Goal: Information Seeking & Learning: Learn about a topic

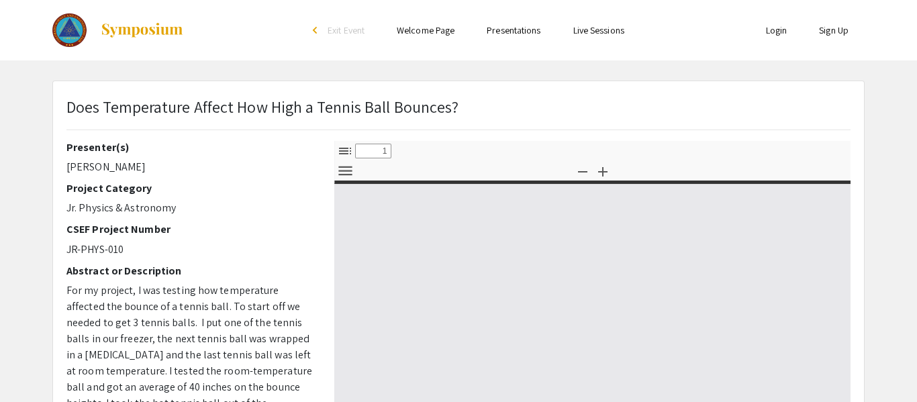
select select "custom"
type input "0"
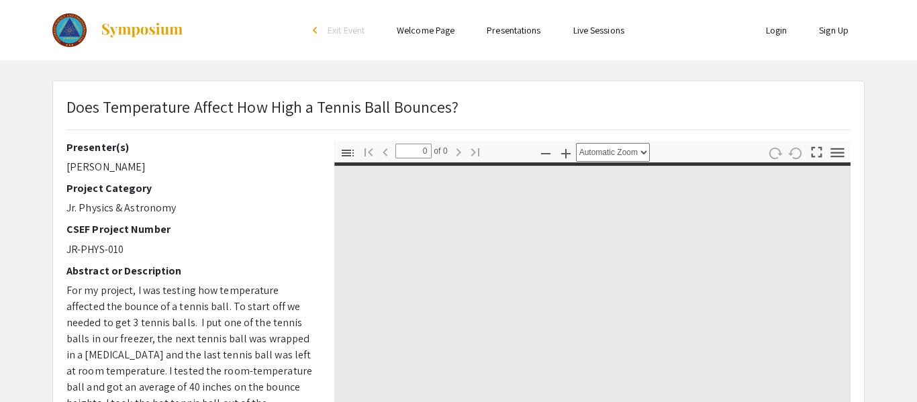
select select "custom"
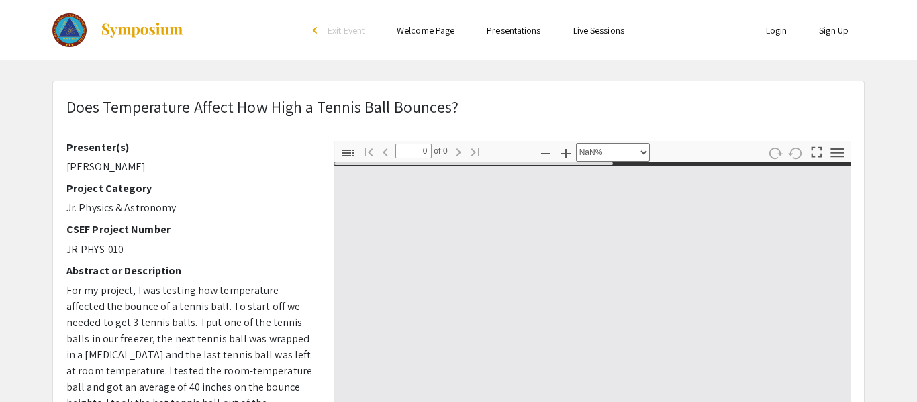
type input "1"
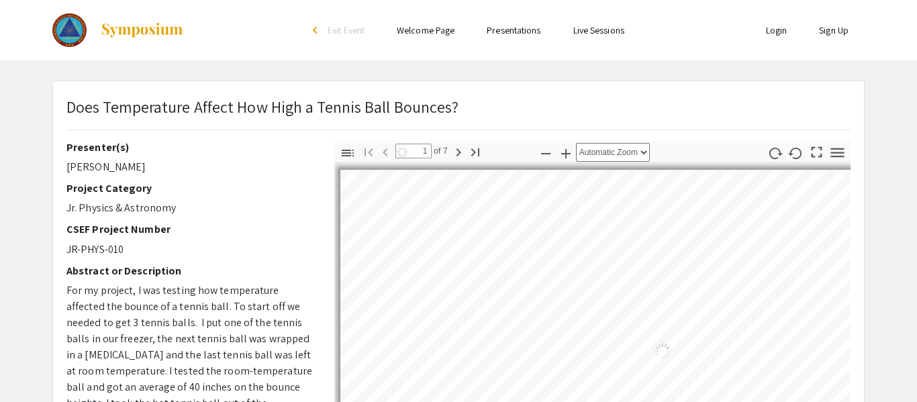
select select "auto"
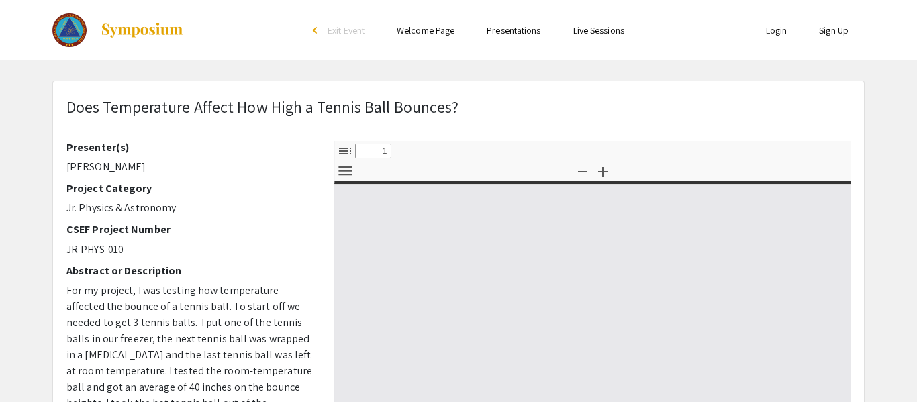
select select "custom"
type input "0"
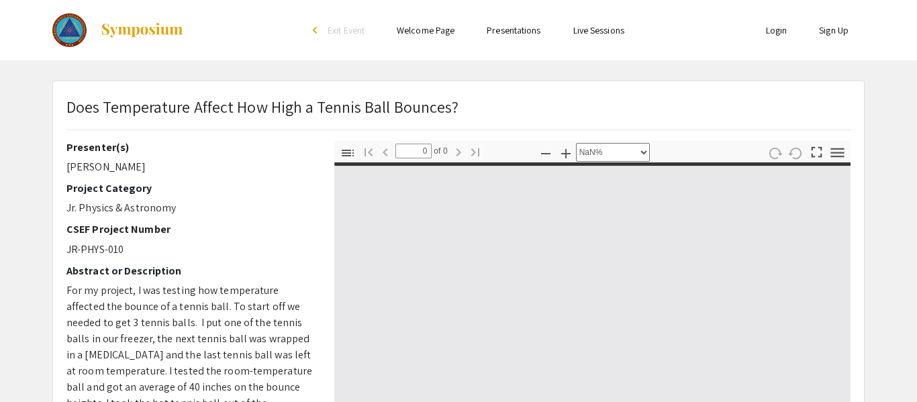
select select "auto"
type input "1"
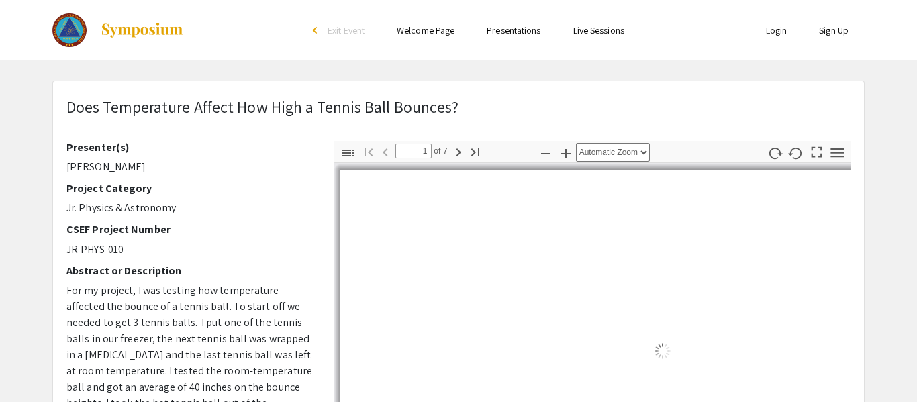
select select "auto"
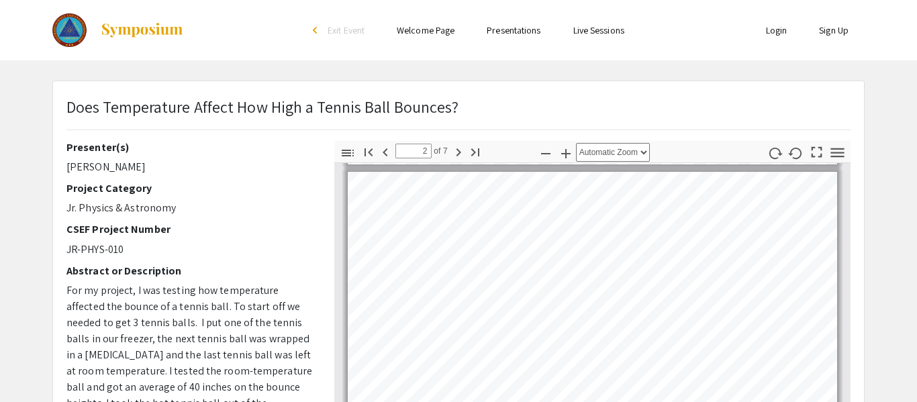
type input "3"
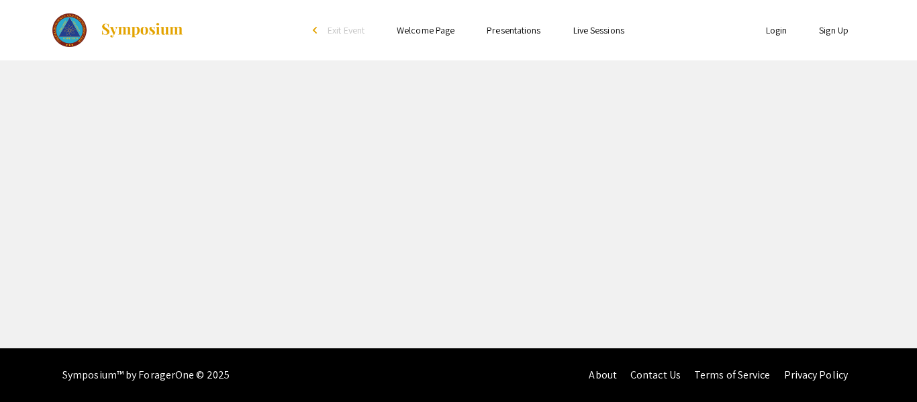
select select "custom"
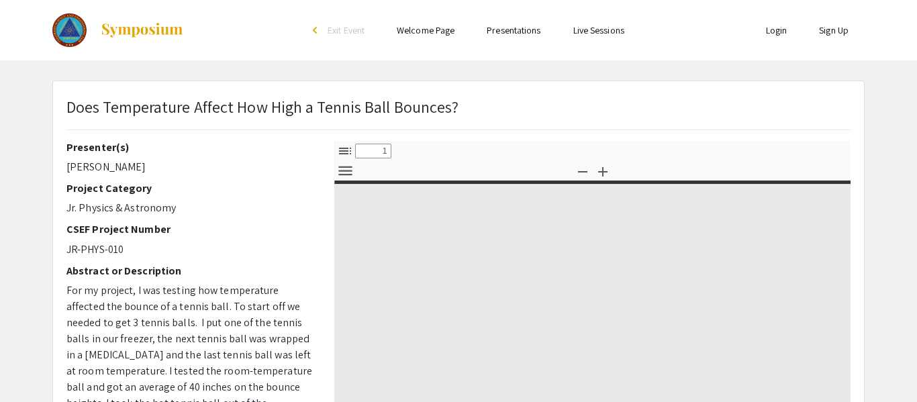
type input "0"
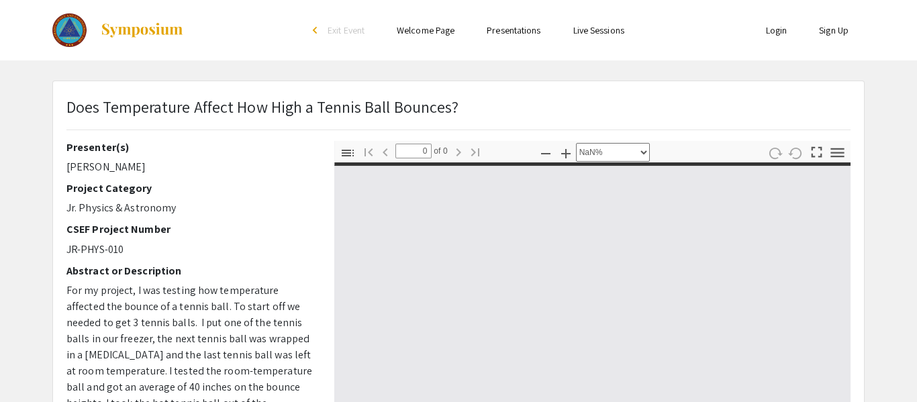
select select "auto"
type input "1"
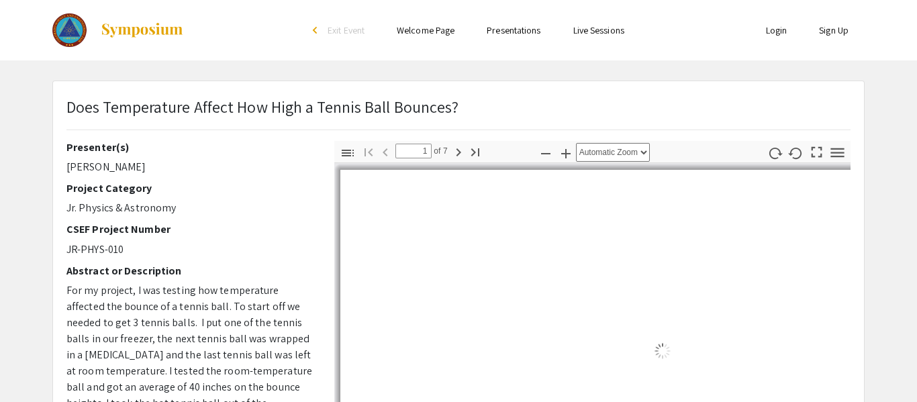
select select "auto"
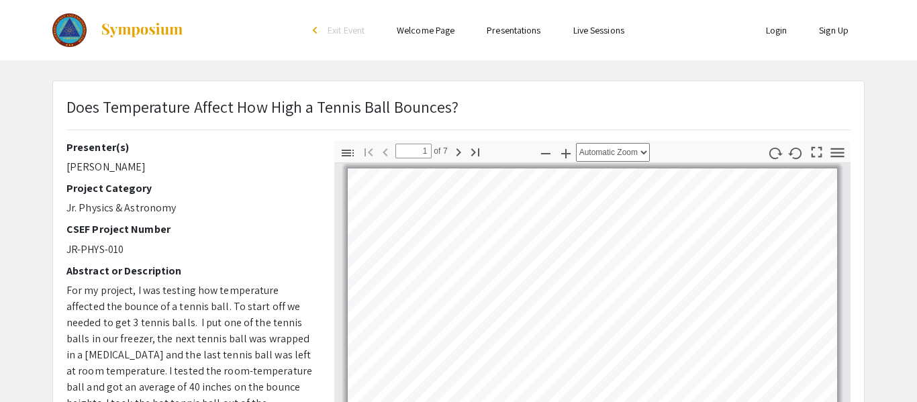
scroll to position [291, 0]
